Goal: Task Accomplishment & Management: Manage account settings

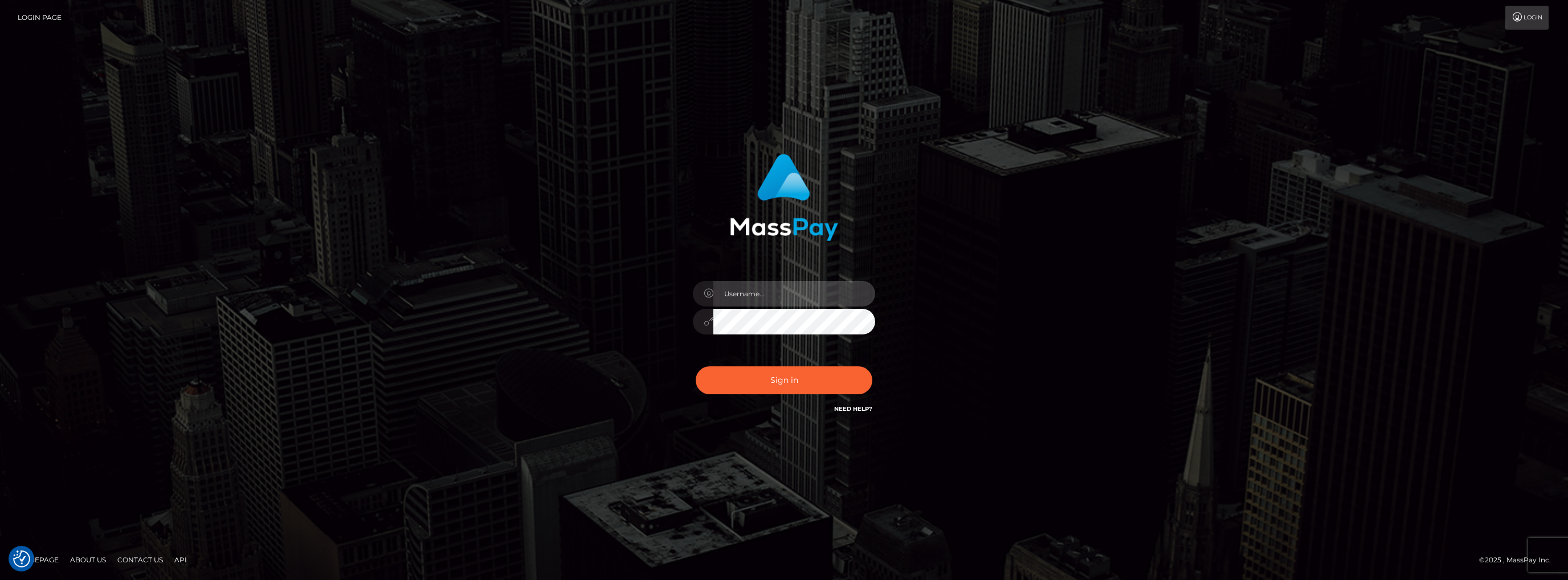
click at [749, 298] on input "text" at bounding box center [794, 294] width 162 height 26
type input "[EMAIL_ADDRESS][DOMAIN_NAME]"
click at [645, 579] on footer "Homepage About Us Contact Us API © 2025 , MassPay Inc." at bounding box center [784, 560] width 1568 height 40
click at [755, 383] on button "Sign in" at bounding box center [784, 380] width 176 height 28
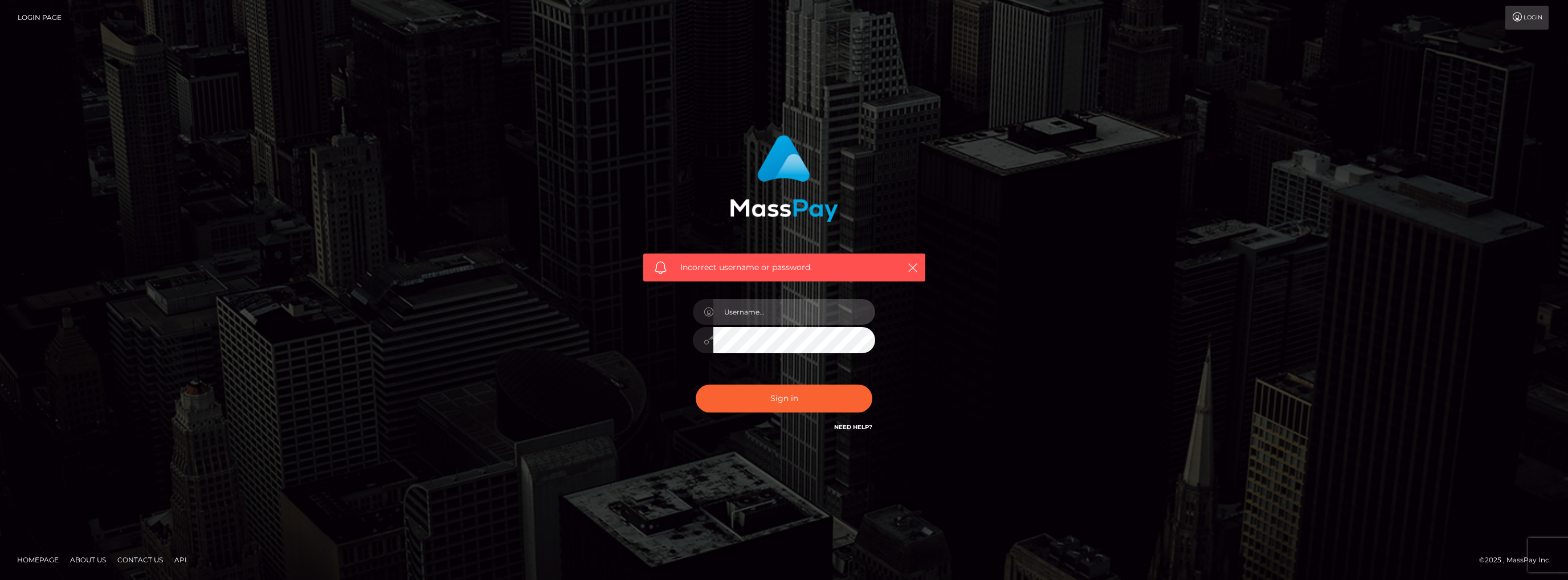
click at [782, 316] on input "text" at bounding box center [794, 312] width 162 height 26
click at [842, 314] on input "[EMAIL_ADDRESS][DOMAIN_NAME]" at bounding box center [794, 312] width 162 height 26
paste input "Budapestcity1971!"
drag, startPoint x: 827, startPoint y: 315, endPoint x: 916, endPoint y: 320, distance: 89.1
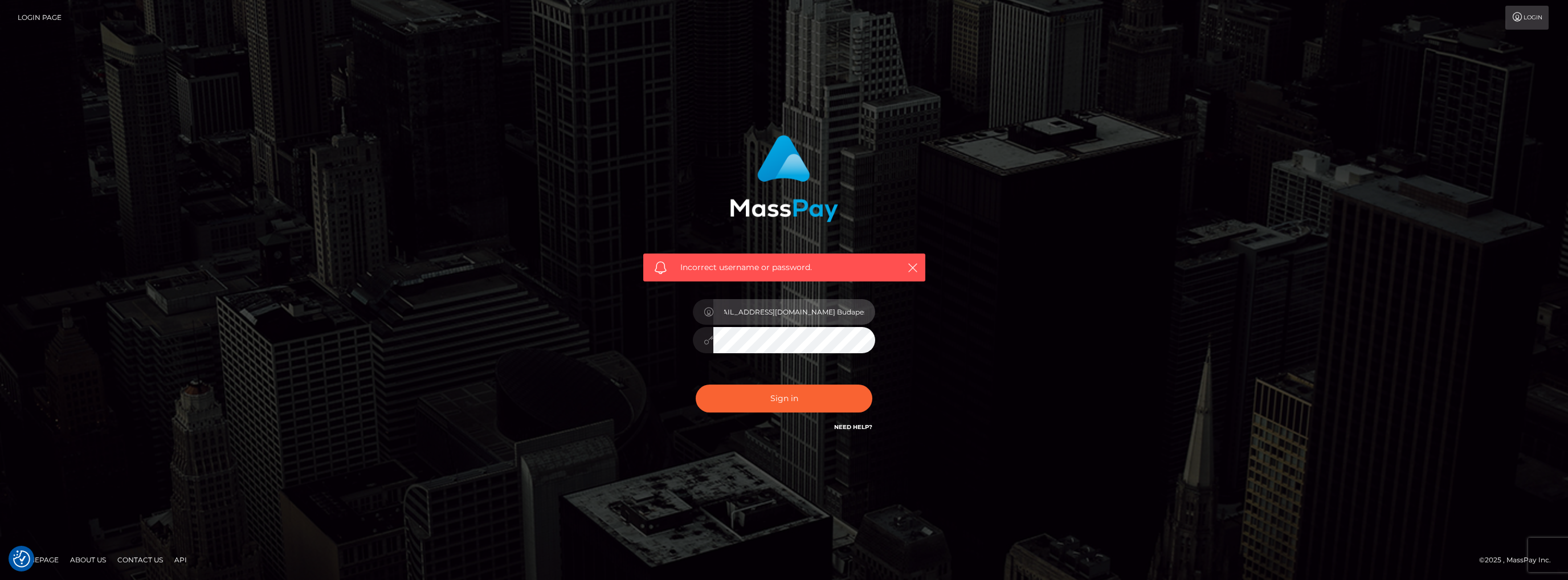
click at [916, 320] on div "Incorrect username or password. moonslave007@gmail.com Budapestcity1971!" at bounding box center [784, 284] width 299 height 316
type input "[EMAIL_ADDRESS][DOMAIN_NAME]"
click at [844, 428] on link "Need Help?" at bounding box center [853, 427] width 38 height 7
